Goal: Task Accomplishment & Management: Manage account settings

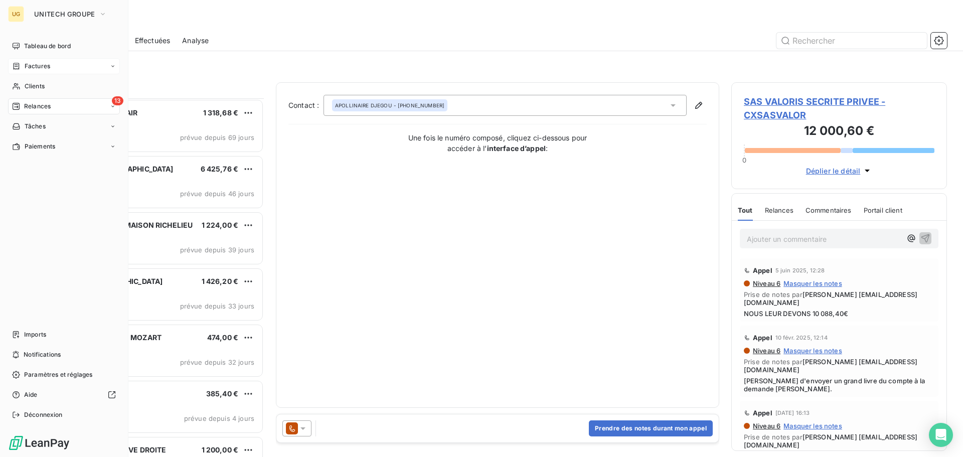
scroll to position [351, 208]
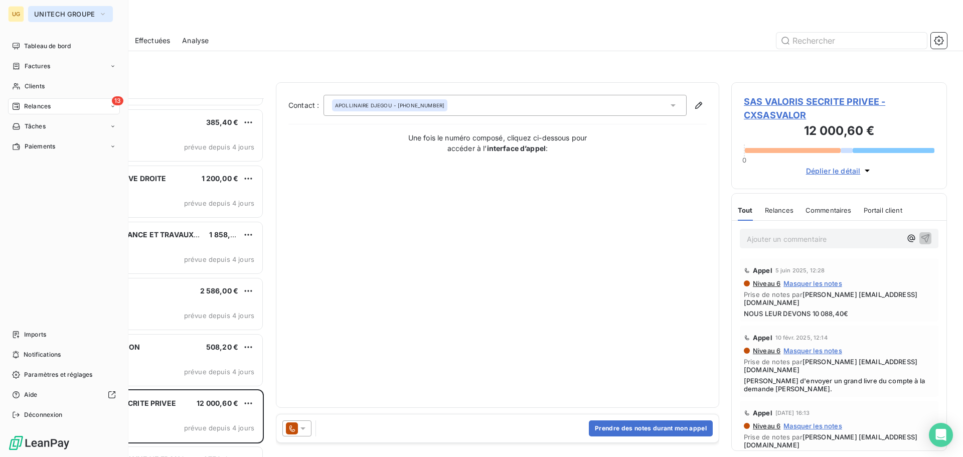
click at [44, 18] on button "UNITECH GROUPE" at bounding box center [70, 14] width 85 height 16
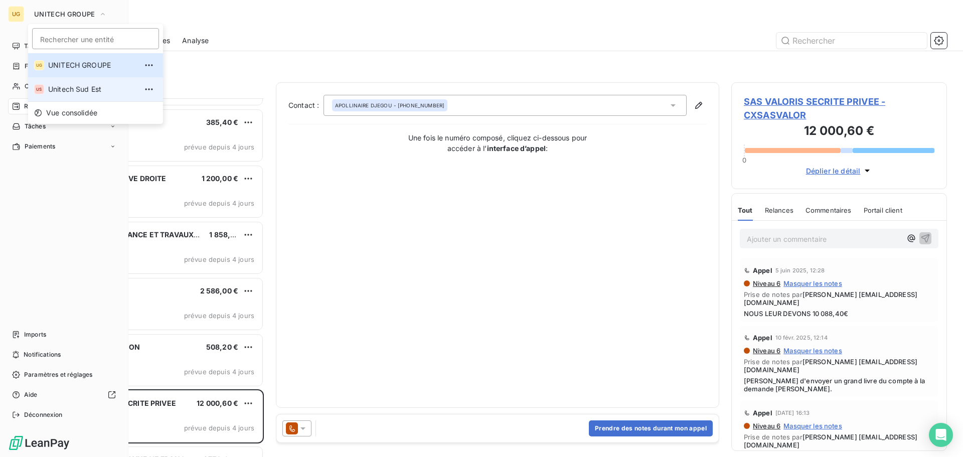
click at [61, 90] on span "Unitech Sud Est" at bounding box center [92, 89] width 89 height 10
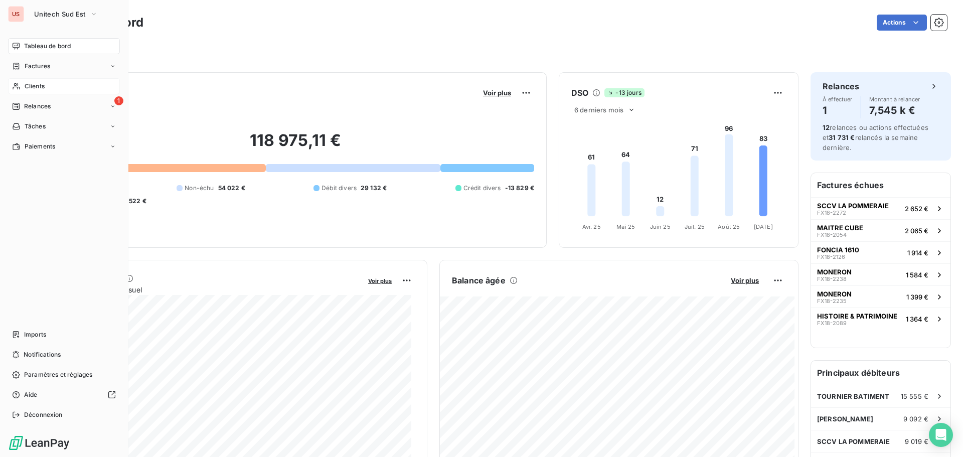
click at [41, 88] on span "Clients" at bounding box center [35, 86] width 20 height 9
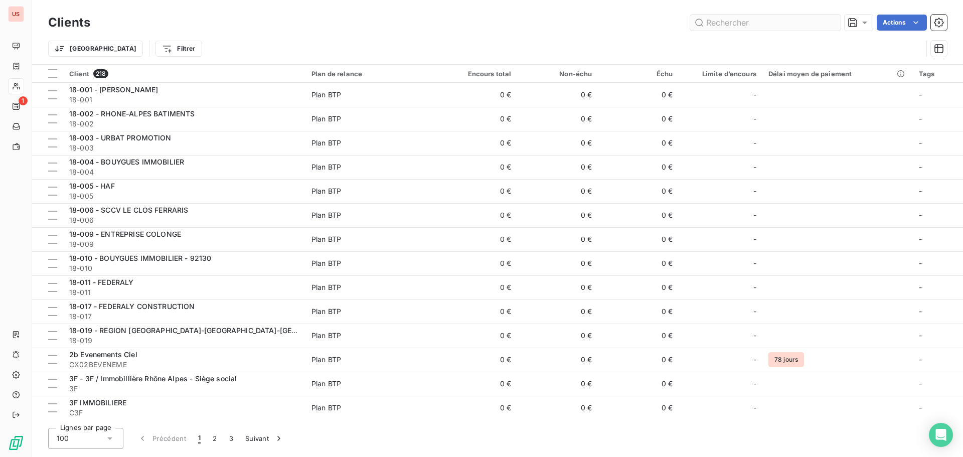
click at [732, 21] on input "text" at bounding box center [765, 23] width 150 height 16
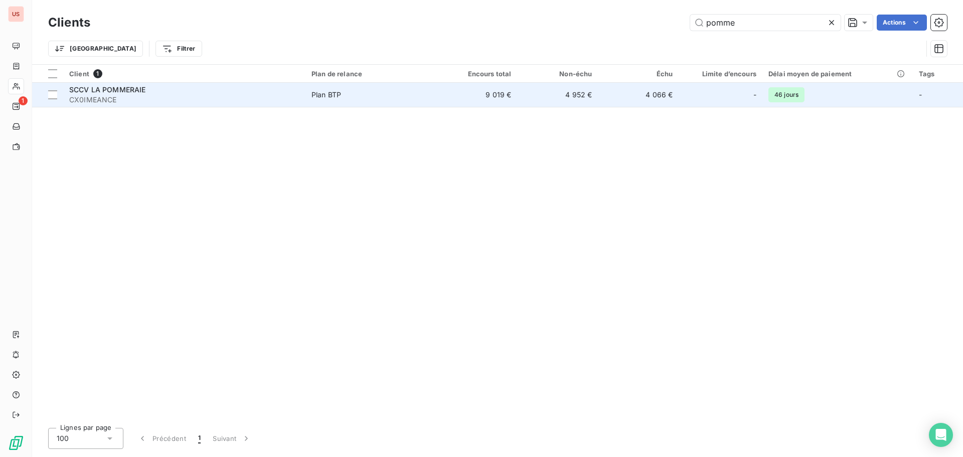
type input "pomme"
click at [515, 95] on td "9 019 €" at bounding box center [477, 95] width 81 height 24
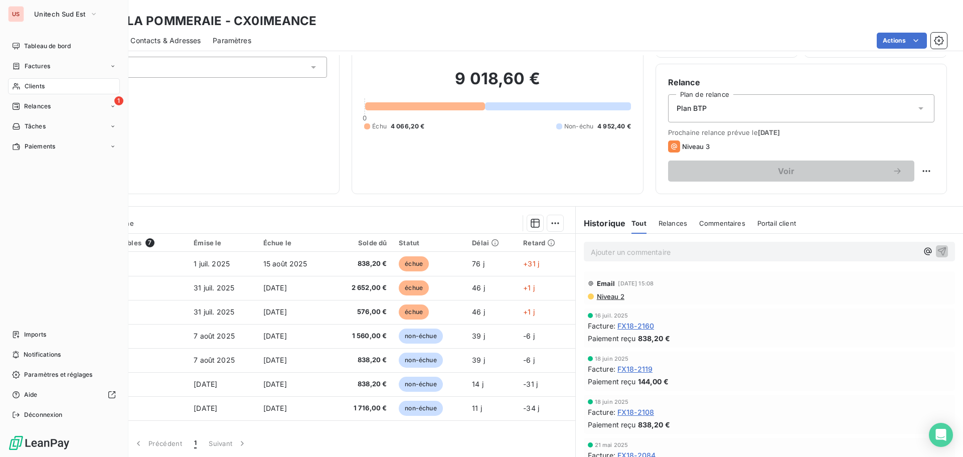
click at [40, 86] on span "Clients" at bounding box center [35, 86] width 20 height 9
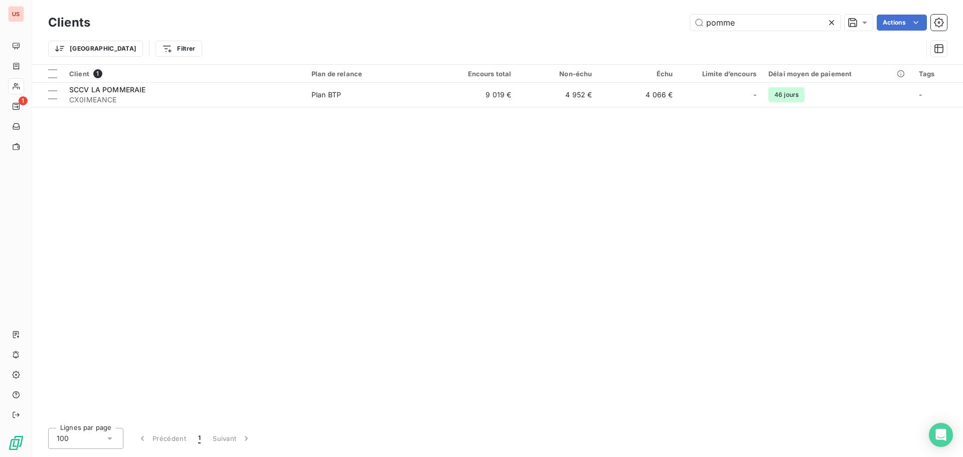
drag, startPoint x: 763, startPoint y: 25, endPoint x: 635, endPoint y: 26, distance: 127.9
click at [635, 26] on div "pomme Actions" at bounding box center [524, 23] width 845 height 16
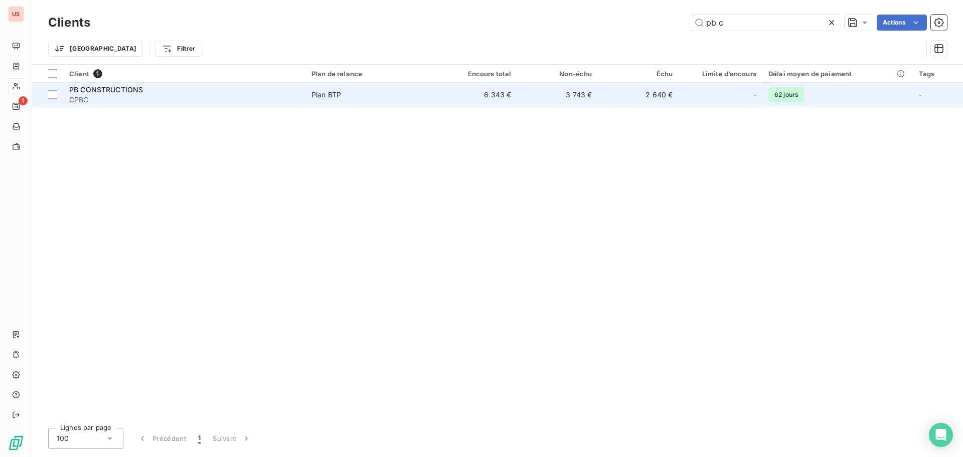
type input "pb c"
click at [509, 97] on td "6 343 €" at bounding box center [477, 95] width 81 height 24
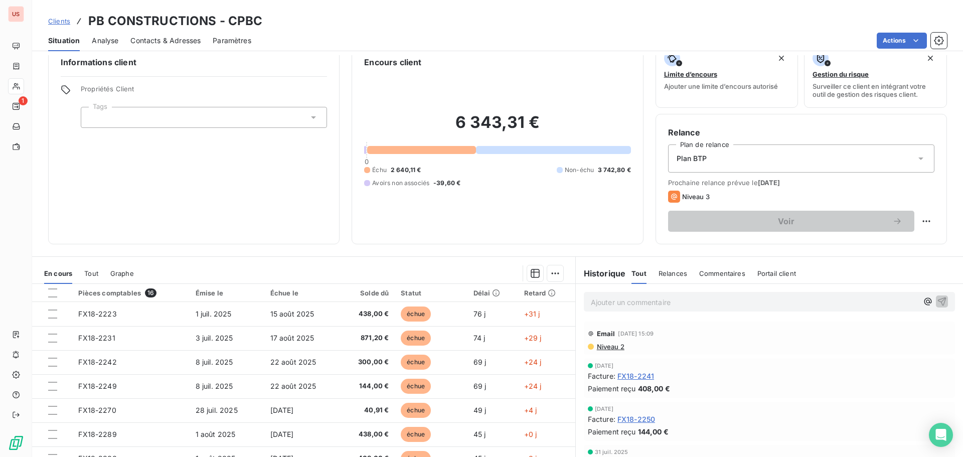
scroll to position [68, 0]
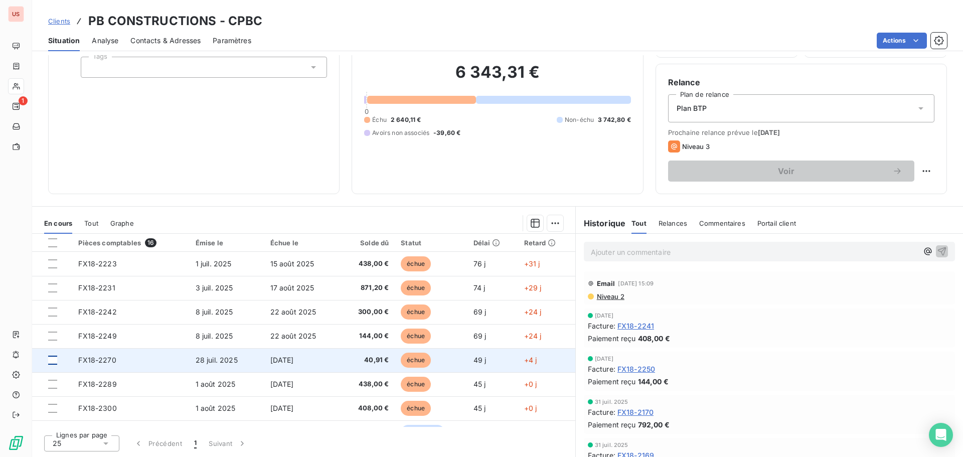
click at [52, 361] on div at bounding box center [52, 360] width 9 height 9
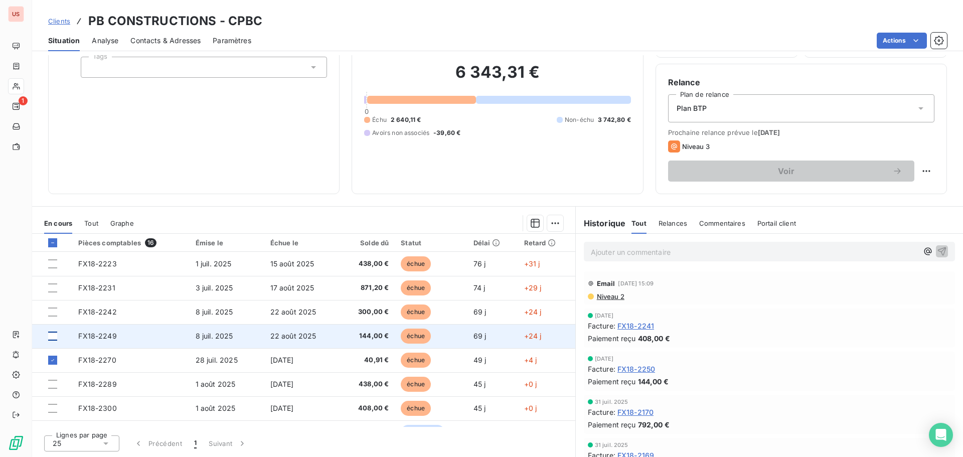
click at [53, 337] on div at bounding box center [52, 335] width 9 height 9
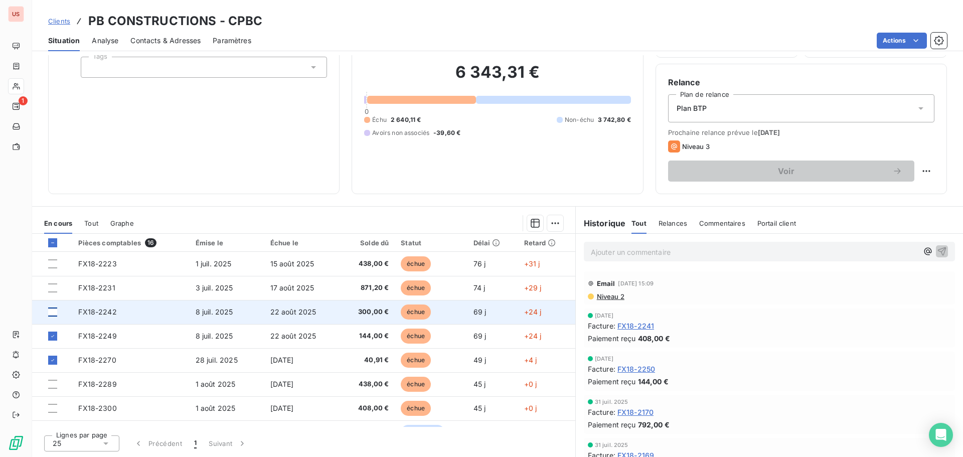
click at [53, 312] on div at bounding box center [52, 311] width 9 height 9
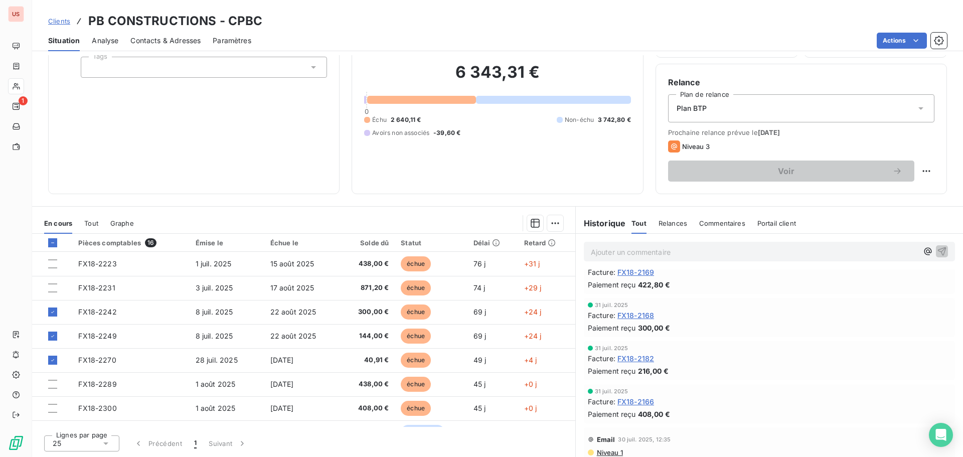
scroll to position [201, 0]
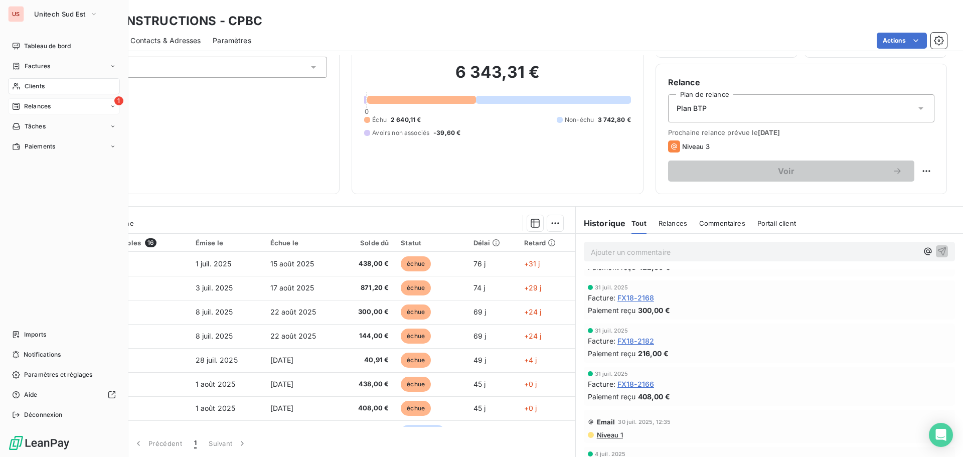
click at [23, 104] on div "Relances" at bounding box center [31, 106] width 39 height 9
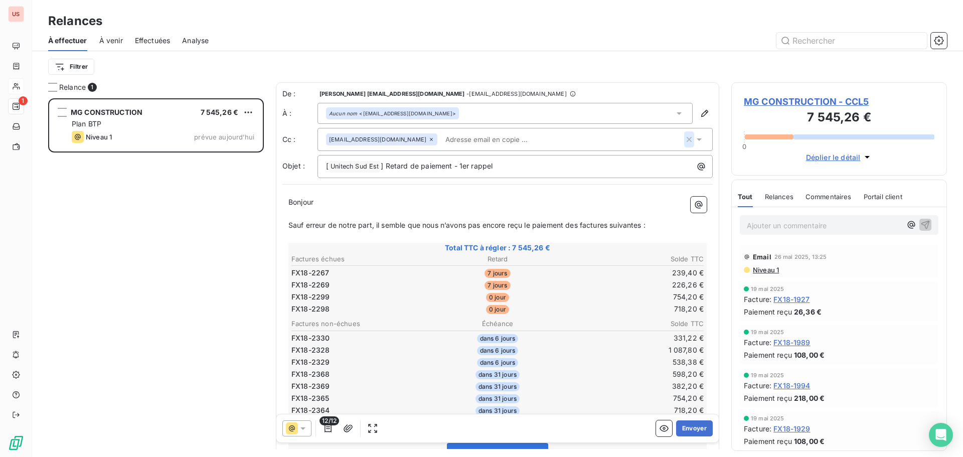
click at [684, 142] on icon "button" at bounding box center [689, 139] width 10 height 10
click at [662, 59] on div "Filtrer" at bounding box center [497, 66] width 899 height 19
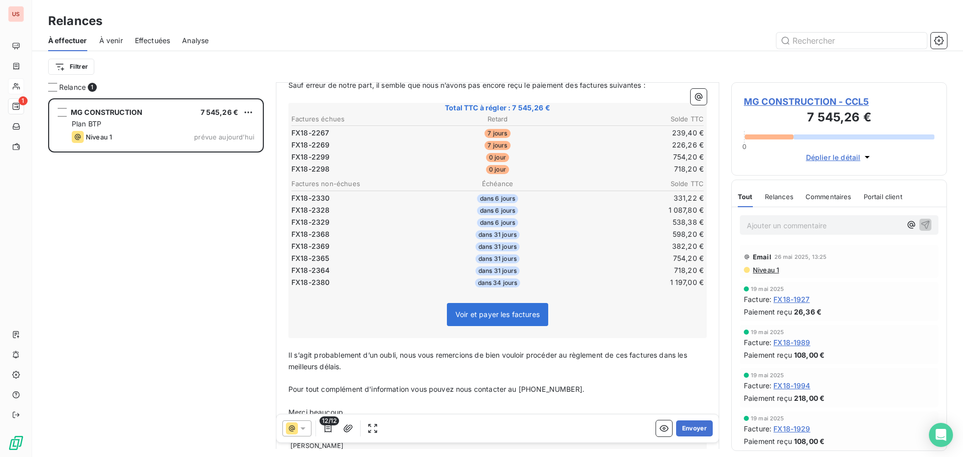
scroll to position [151, 0]
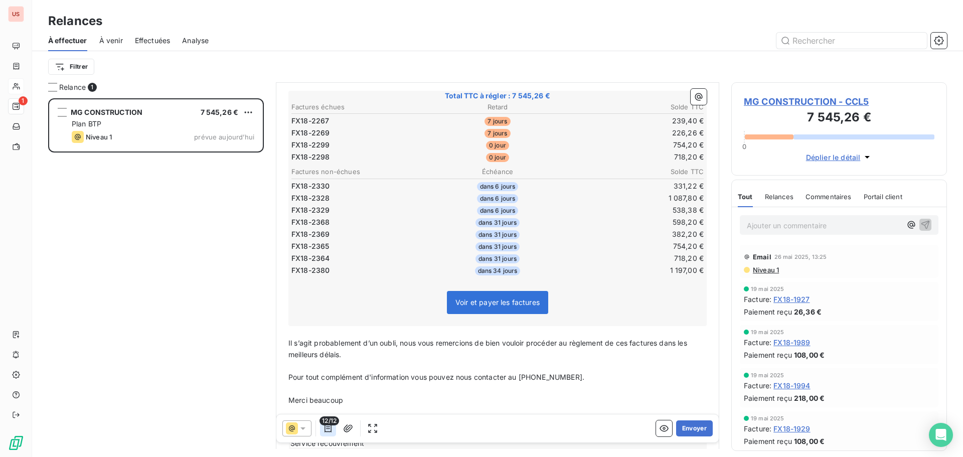
click at [325, 429] on icon "button" at bounding box center [327, 428] width 7 height 8
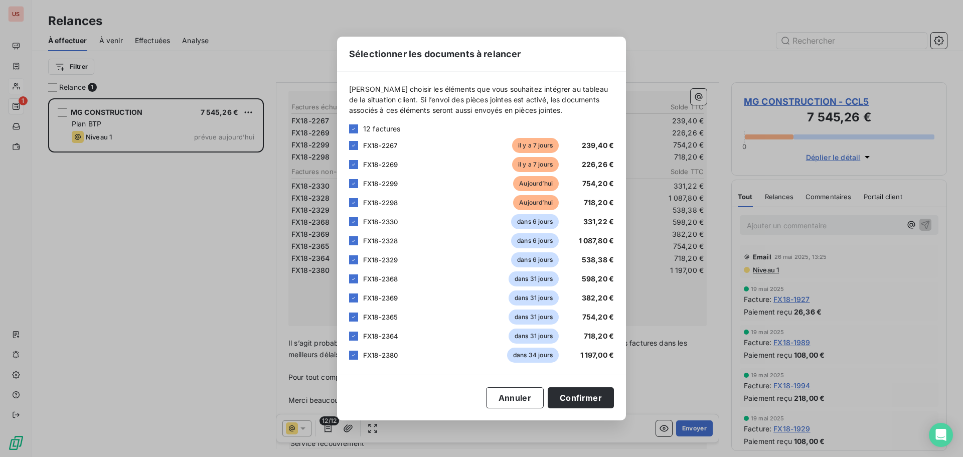
drag, startPoint x: 355, startPoint y: 224, endPoint x: 351, endPoint y: 232, distance: 8.8
click at [354, 224] on icon at bounding box center [354, 222] width 6 height 6
drag, startPoint x: 353, startPoint y: 241, endPoint x: 352, endPoint y: 254, distance: 13.1
click at [354, 243] on icon at bounding box center [354, 241] width 6 height 6
drag, startPoint x: 352, startPoint y: 255, endPoint x: 351, endPoint y: 272, distance: 16.6
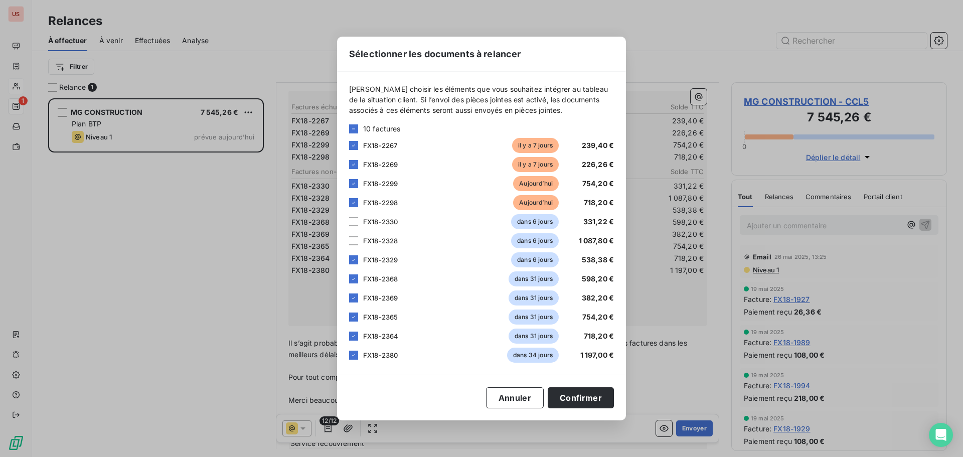
click at [352, 257] on div at bounding box center [353, 259] width 9 height 9
click at [352, 279] on icon at bounding box center [354, 279] width 6 height 6
click at [357, 295] on div at bounding box center [353, 297] width 9 height 9
drag, startPoint x: 353, startPoint y: 313, endPoint x: 356, endPoint y: 333, distance: 19.8
click at [353, 316] on div at bounding box center [353, 316] width 9 height 9
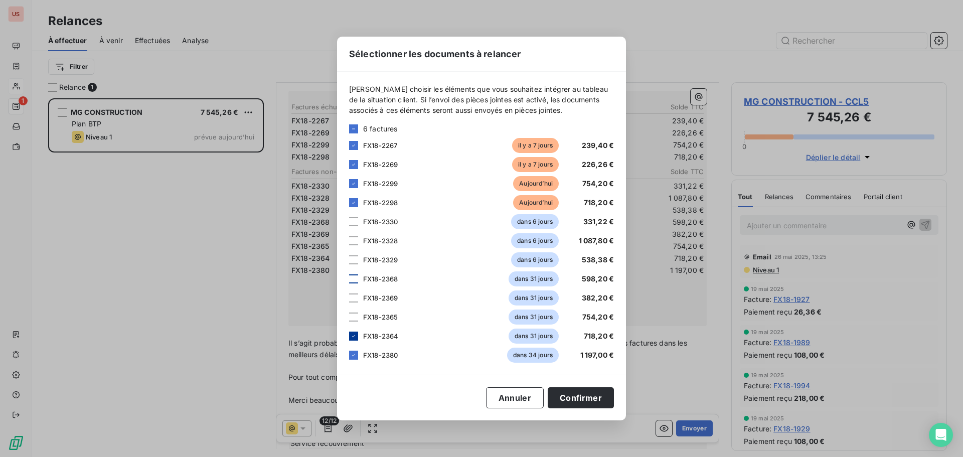
click at [356, 334] on icon at bounding box center [354, 336] width 6 height 6
click at [354, 356] on icon at bounding box center [353, 355] width 3 height 2
click at [575, 395] on button "Confirmer" at bounding box center [581, 397] width 66 height 21
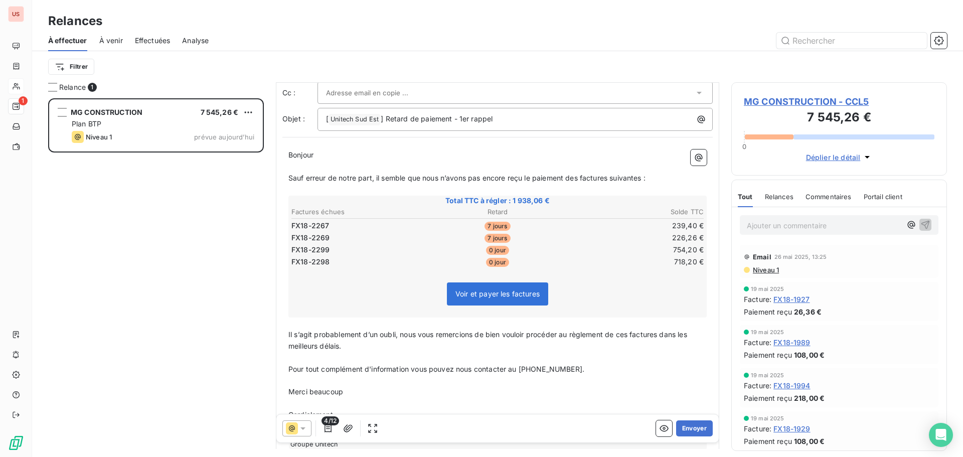
scroll to position [40, 0]
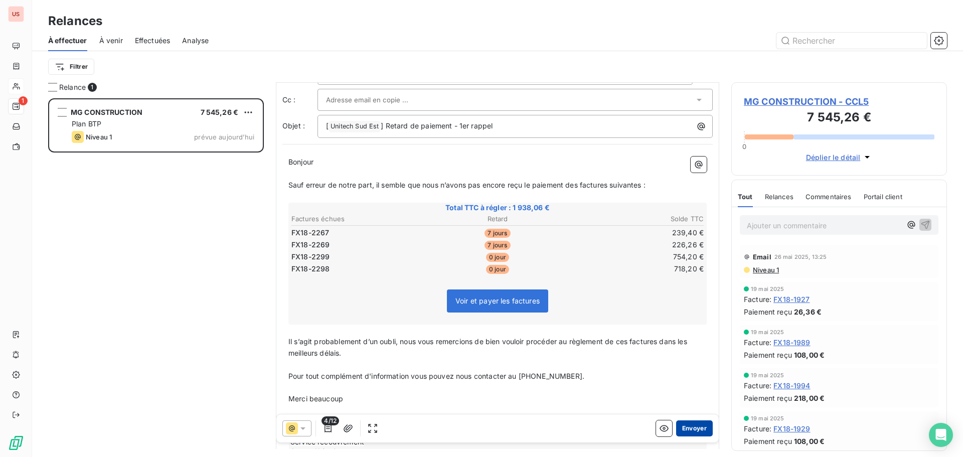
click at [689, 425] on button "Envoyer" at bounding box center [694, 428] width 37 height 16
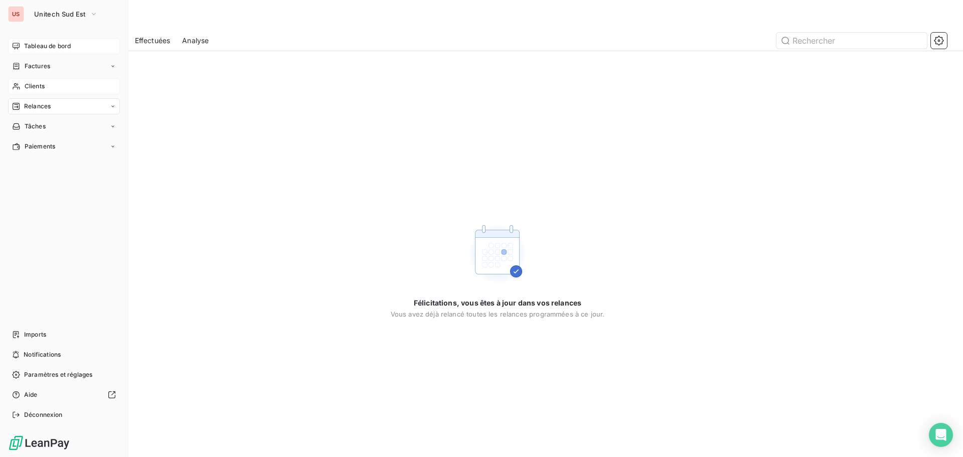
click at [48, 46] on span "Tableau de bord" at bounding box center [47, 46] width 47 height 9
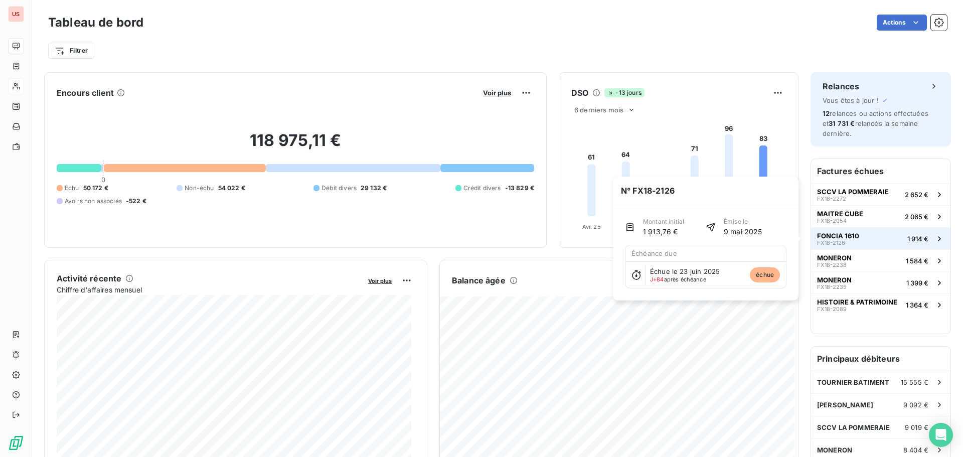
click at [825, 242] on span "FX18-2126" at bounding box center [831, 243] width 28 height 6
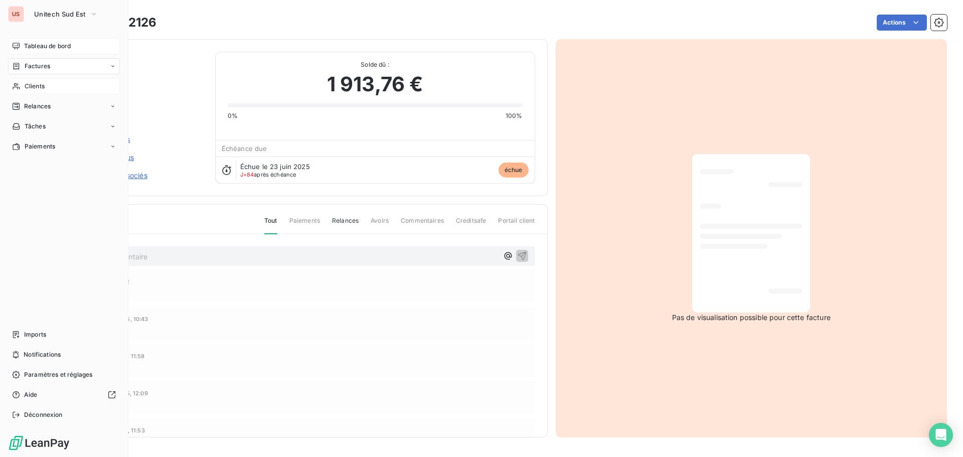
click at [71, 48] on span "Tableau de bord" at bounding box center [47, 46] width 47 height 9
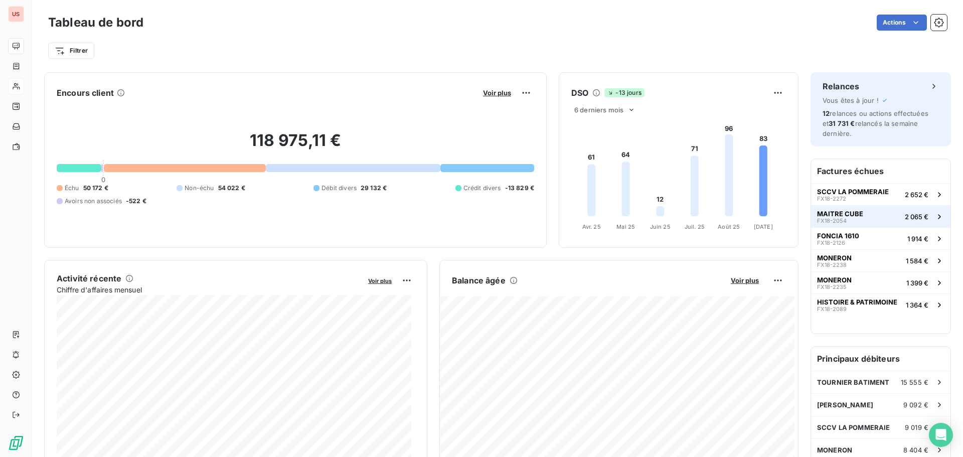
click at [832, 218] on span "FX18-2054" at bounding box center [832, 221] width 30 height 6
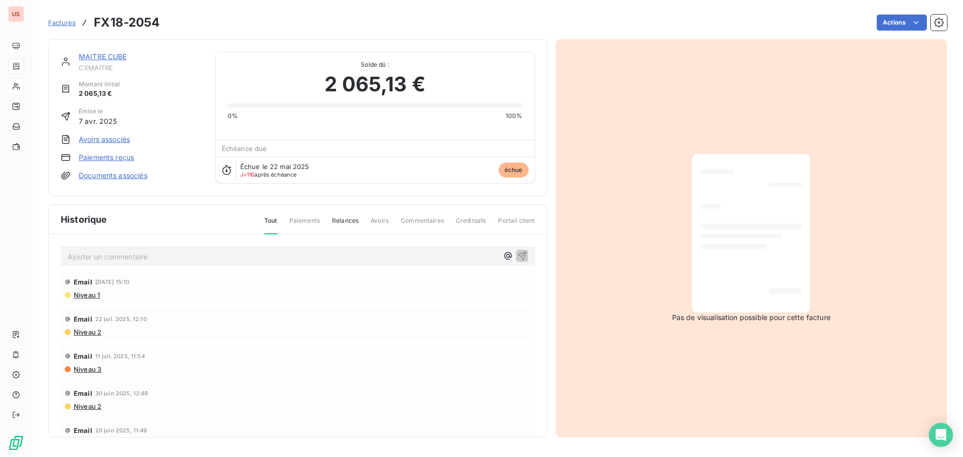
click at [92, 58] on link "MAITRE CUBE" at bounding box center [103, 56] width 48 height 9
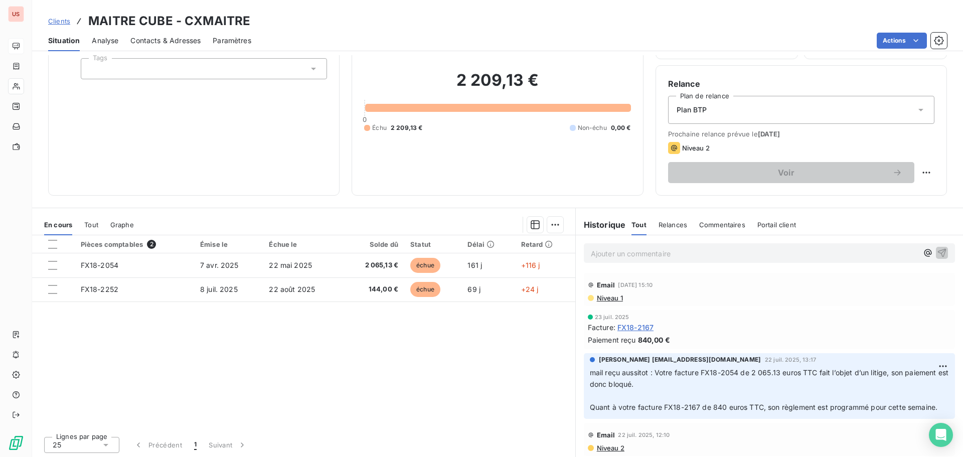
scroll to position [68, 0]
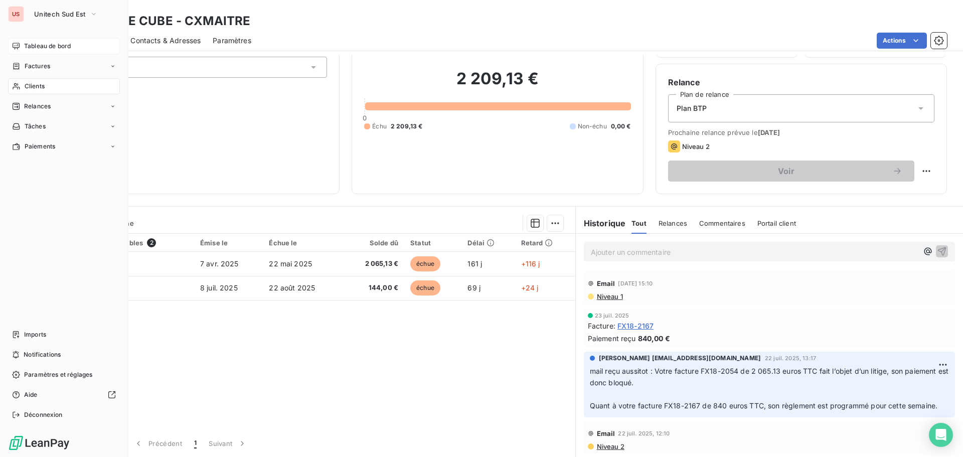
click at [42, 47] on span "Tableau de bord" at bounding box center [47, 46] width 47 height 9
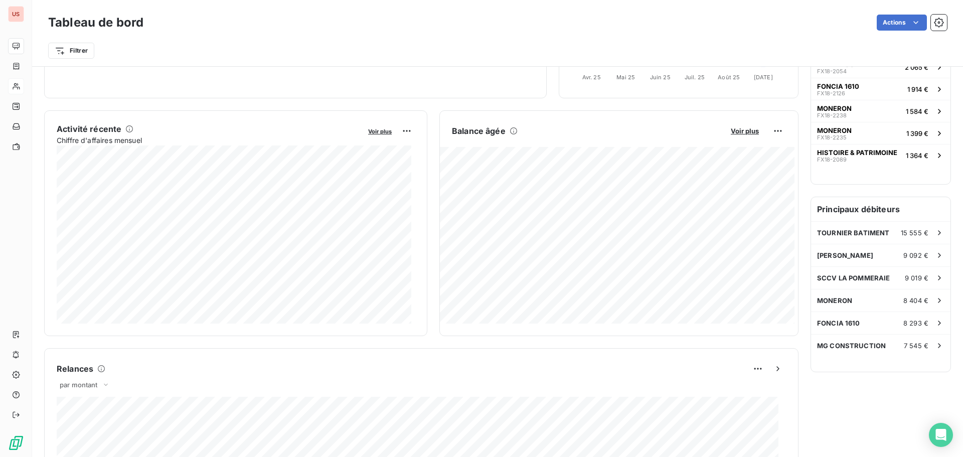
scroll to position [151, 0]
click at [835, 256] on span "[PERSON_NAME]" at bounding box center [845, 254] width 56 height 8
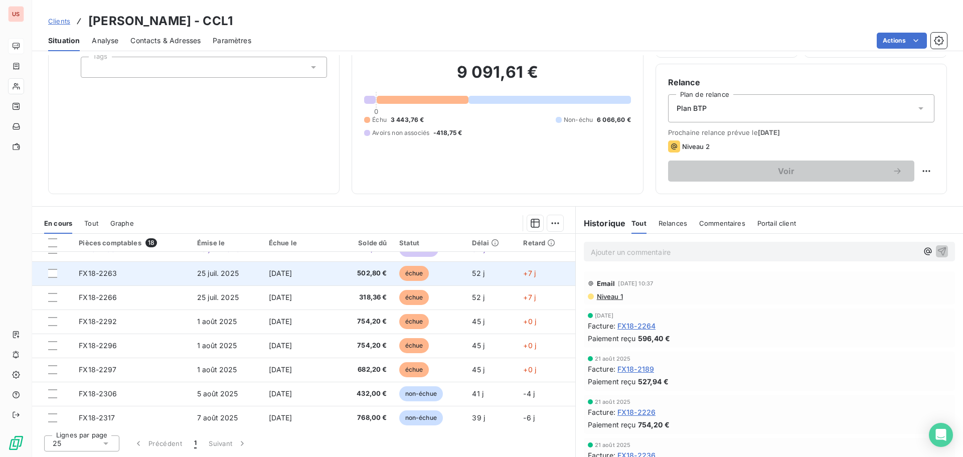
scroll to position [201, 0]
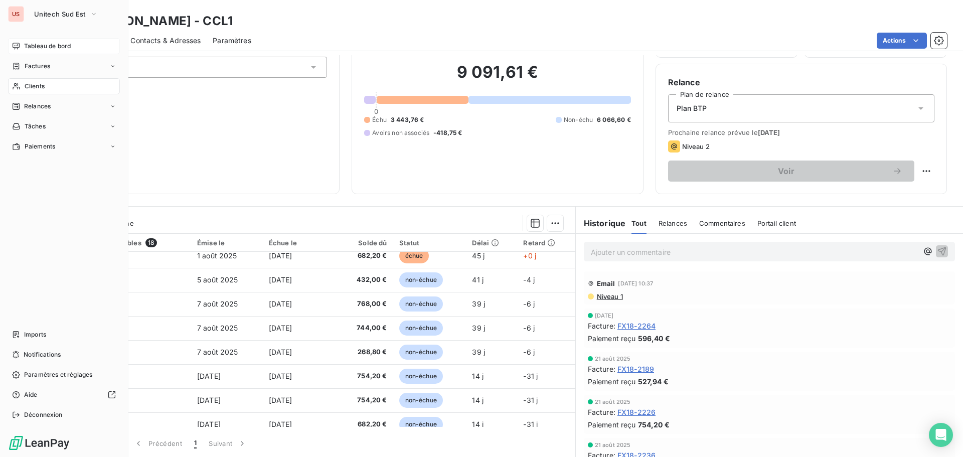
click at [46, 43] on span "Tableau de bord" at bounding box center [47, 46] width 47 height 9
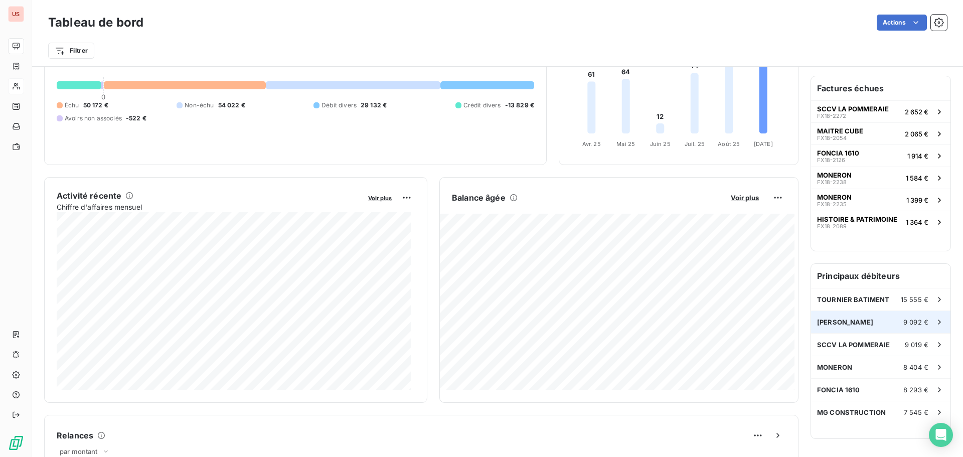
scroll to position [101, 0]
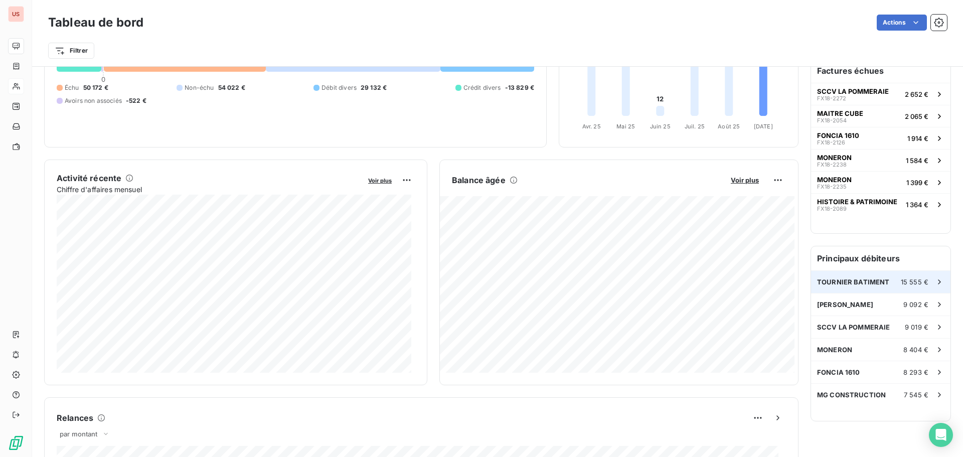
click at [832, 281] on span "TOURNIER BATIMENT" at bounding box center [853, 282] width 73 height 8
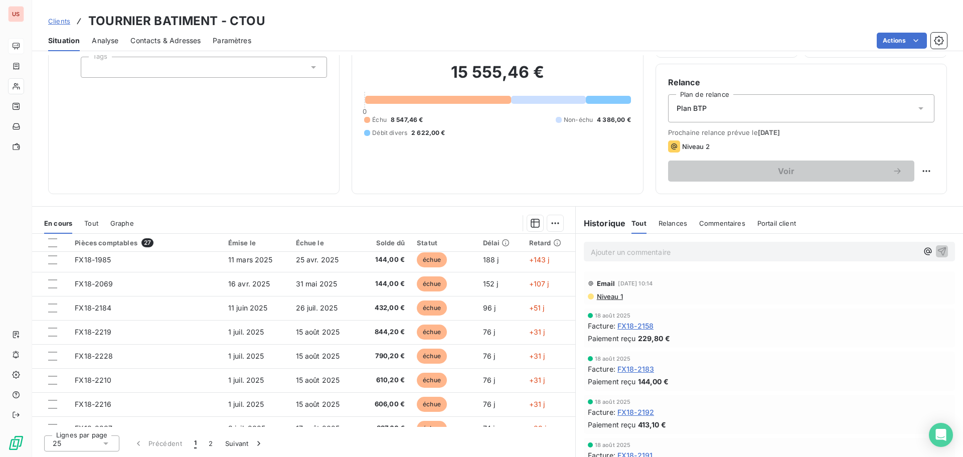
scroll to position [201, 0]
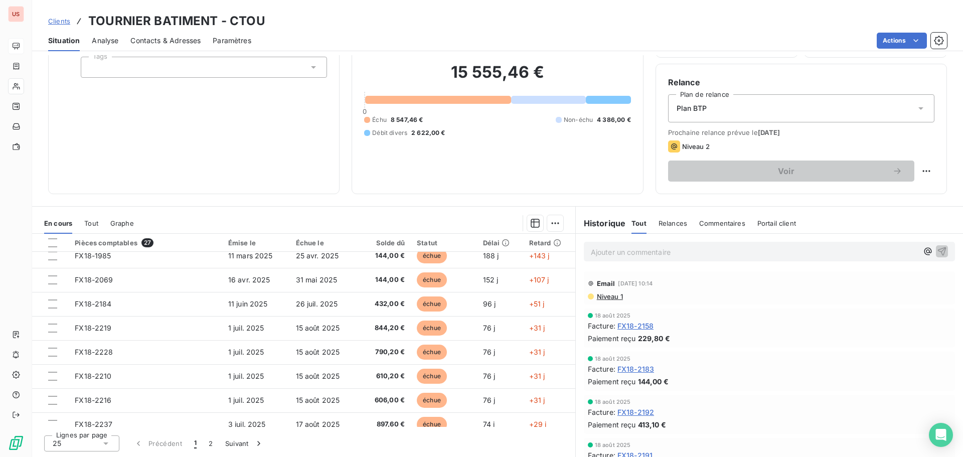
click at [610, 295] on span "Niveau 1" at bounding box center [609, 296] width 27 height 8
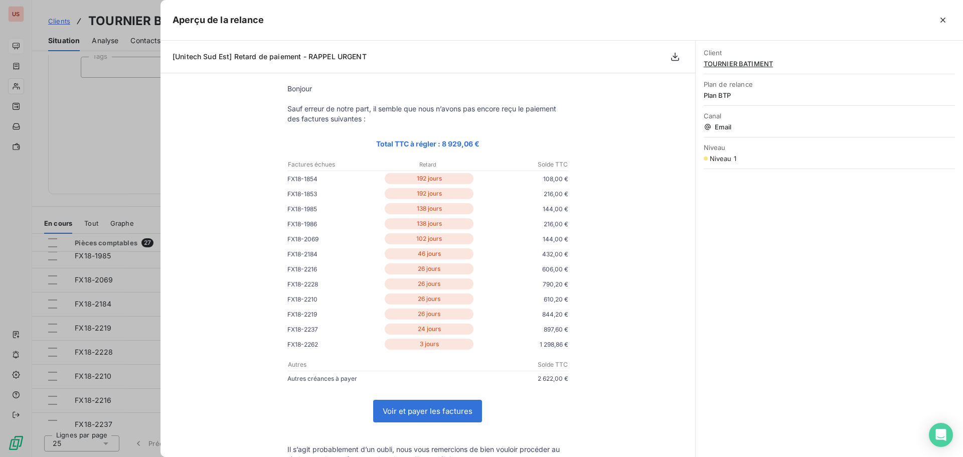
scroll to position [0, 0]
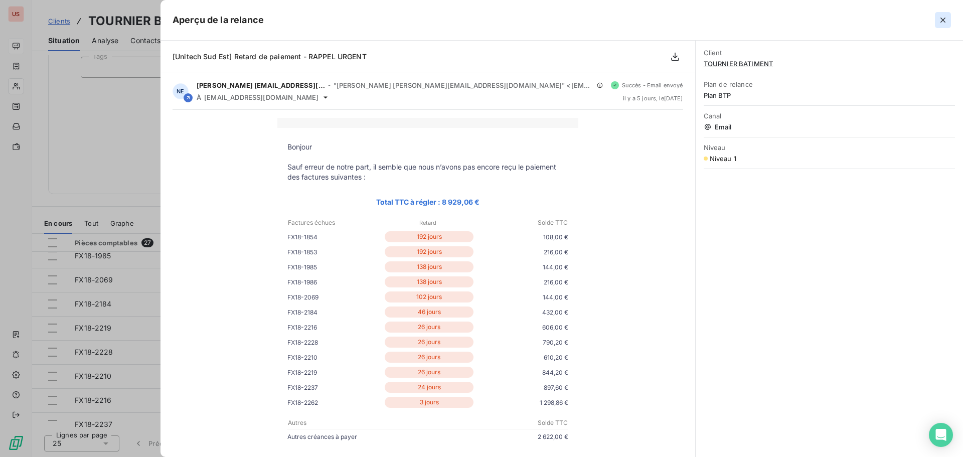
click at [943, 19] on icon "button" at bounding box center [943, 20] width 10 height 10
